Goal: Task Accomplishment & Management: Manage account settings

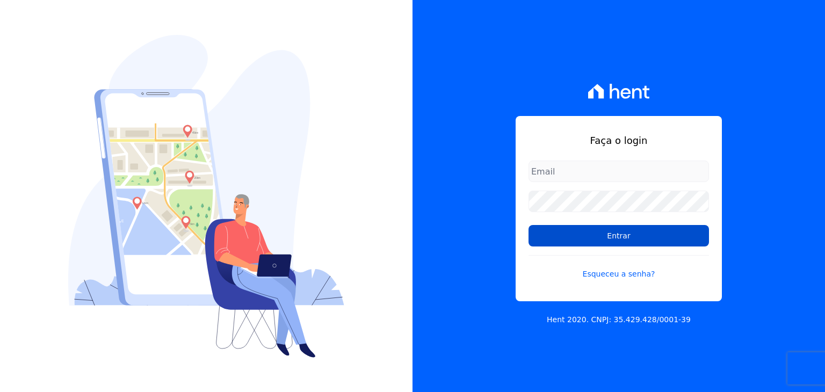
type input "[EMAIL_ADDRESS][DOMAIN_NAME]"
click at [623, 238] on input "Entrar" at bounding box center [618, 235] width 180 height 21
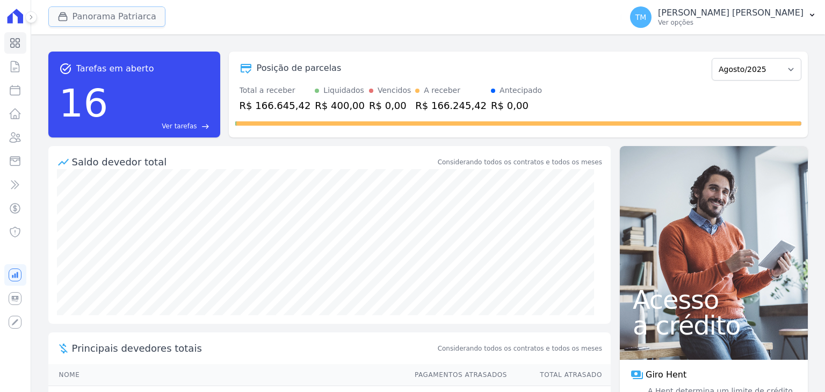
click at [80, 23] on button "Panorama Patriarca" at bounding box center [106, 16] width 117 height 20
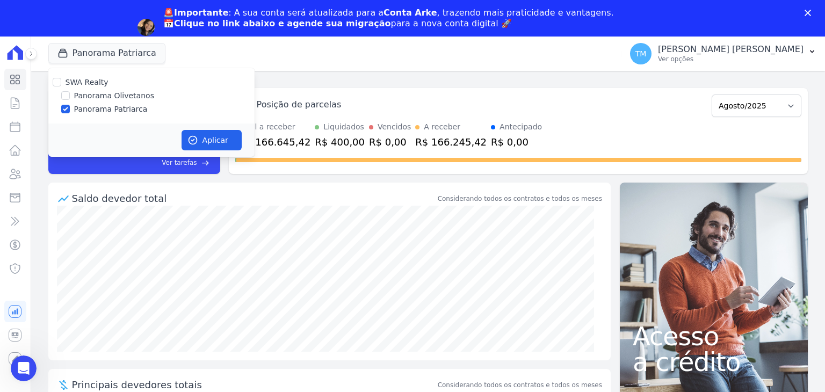
click at [110, 97] on label "Panorama Olivetanos" at bounding box center [114, 95] width 80 height 11
click at [70, 97] on input "Panorama Olivetanos" at bounding box center [65, 95] width 9 height 9
checkbox input "true"
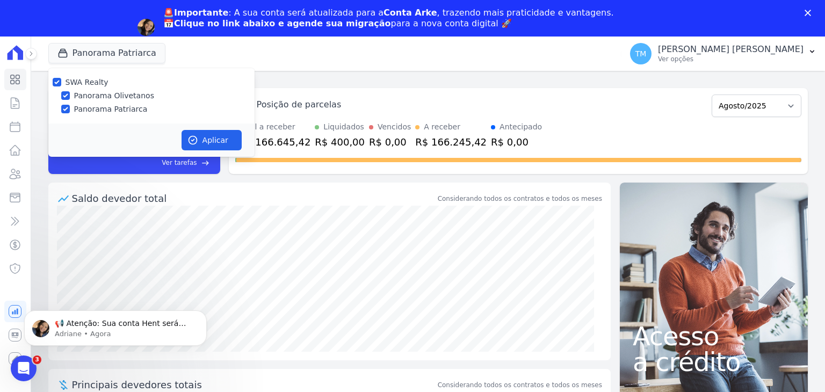
click at [105, 109] on label "Panorama Patriarca" at bounding box center [111, 109] width 74 height 11
click at [70, 109] on input "Panorama Patriarca" at bounding box center [65, 109] width 9 height 9
checkbox input "false"
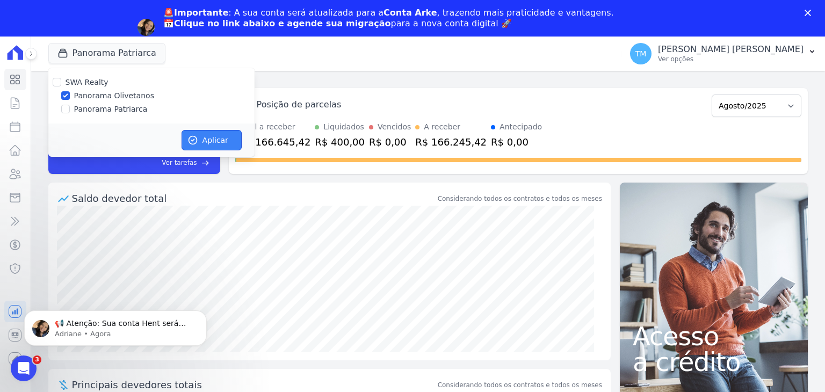
click at [216, 136] on button "Aplicar" at bounding box center [211, 140] width 60 height 20
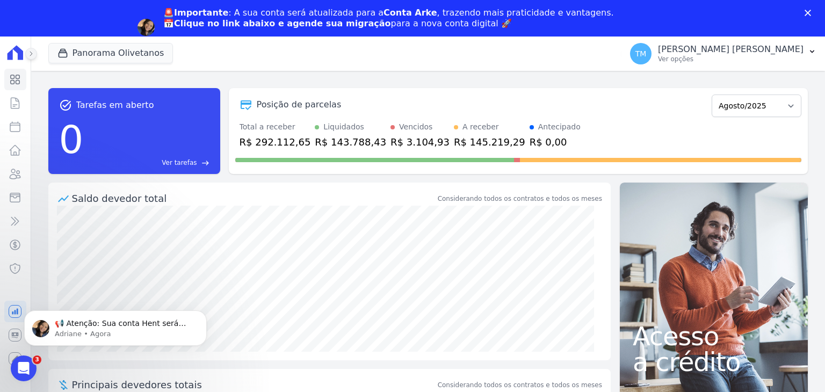
click at [30, 54] on icon at bounding box center [31, 53] width 6 height 6
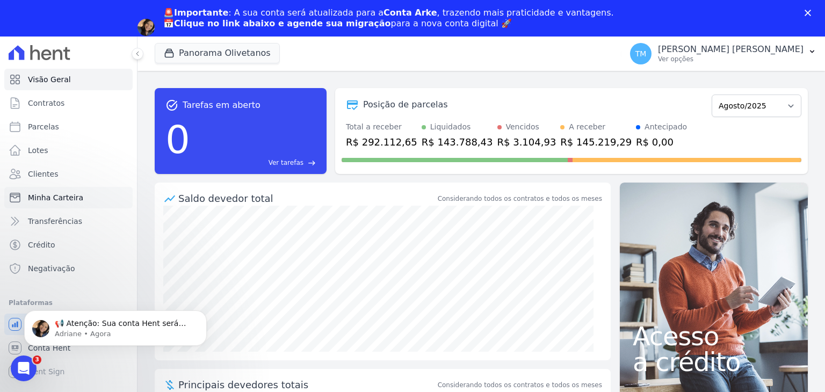
click at [70, 196] on span "Minha Carteira" at bounding box center [55, 197] width 55 height 11
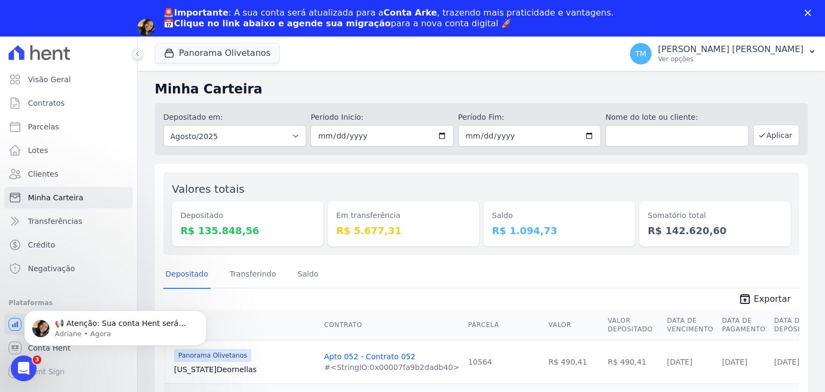
click at [141, 56] on button at bounding box center [138, 54] width 12 height 12
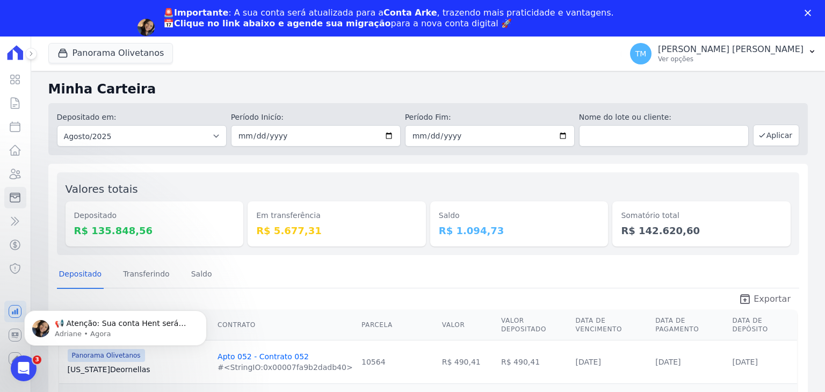
click at [774, 301] on span "Exportar" at bounding box center [771, 299] width 37 height 13
click at [746, 54] on p "[PERSON_NAME] [PERSON_NAME]" at bounding box center [731, 49] width 146 height 11
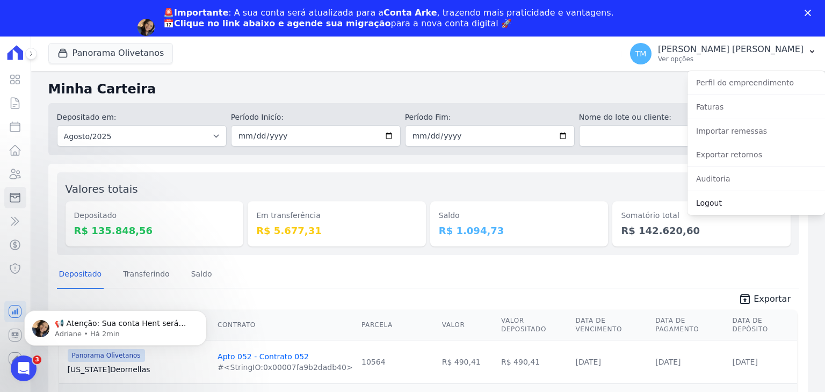
click at [722, 205] on link "Logout" at bounding box center [755, 202] width 137 height 19
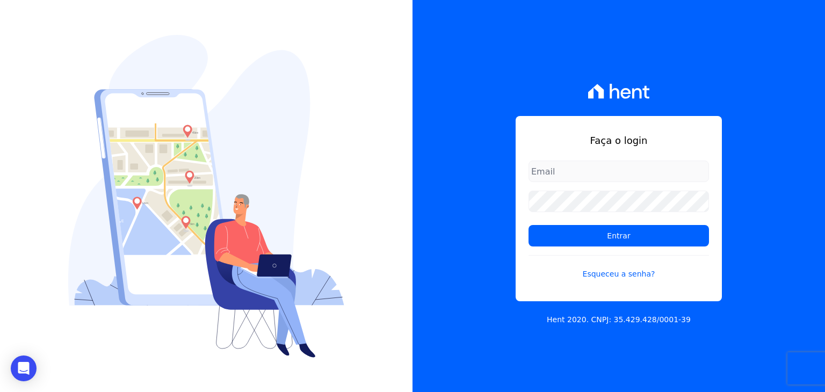
type input "[EMAIL_ADDRESS][DOMAIN_NAME]"
